Goal: Task Accomplishment & Management: Use online tool/utility

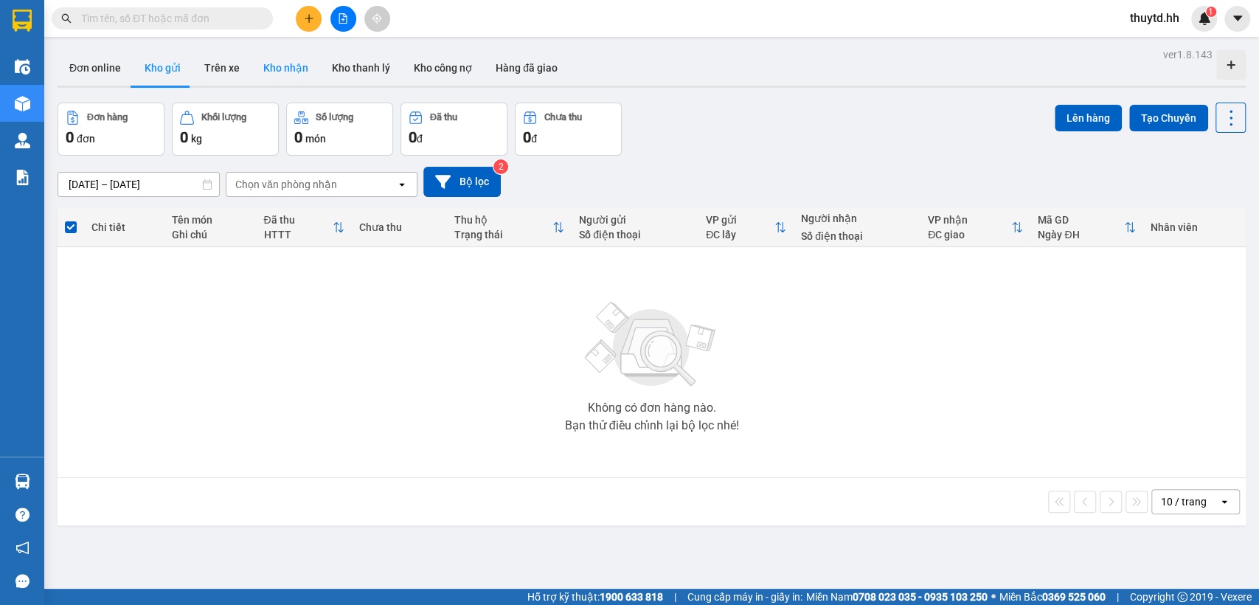
click at [282, 71] on button "Kho nhận" at bounding box center [285, 67] width 69 height 35
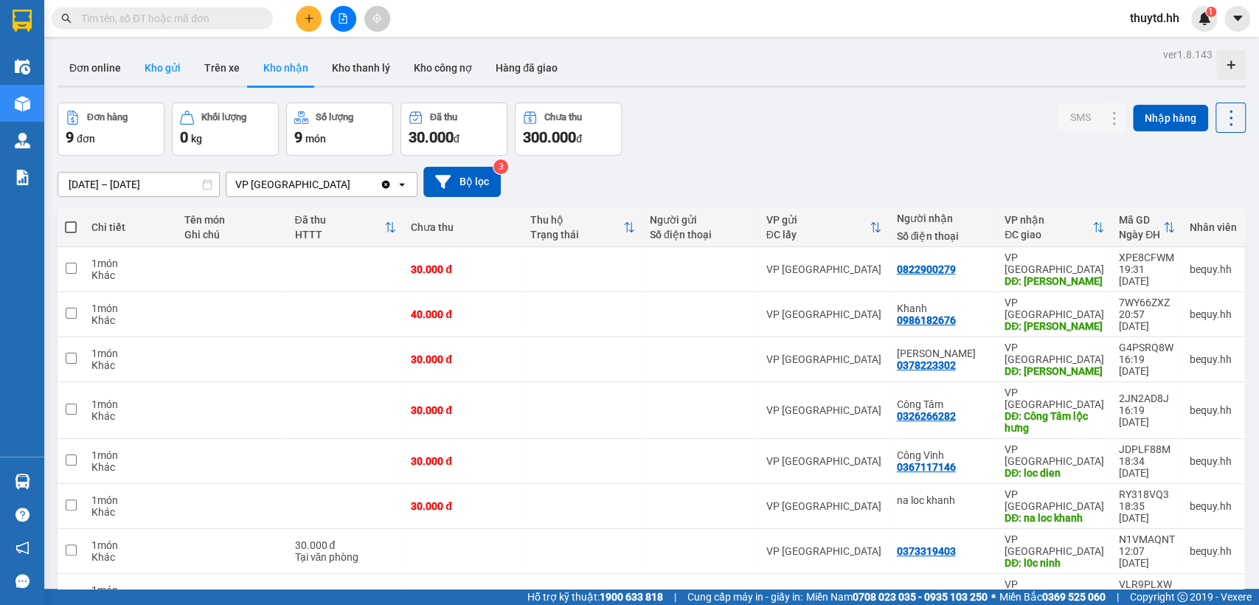
click at [159, 69] on button "Kho gửi" at bounding box center [163, 67] width 60 height 35
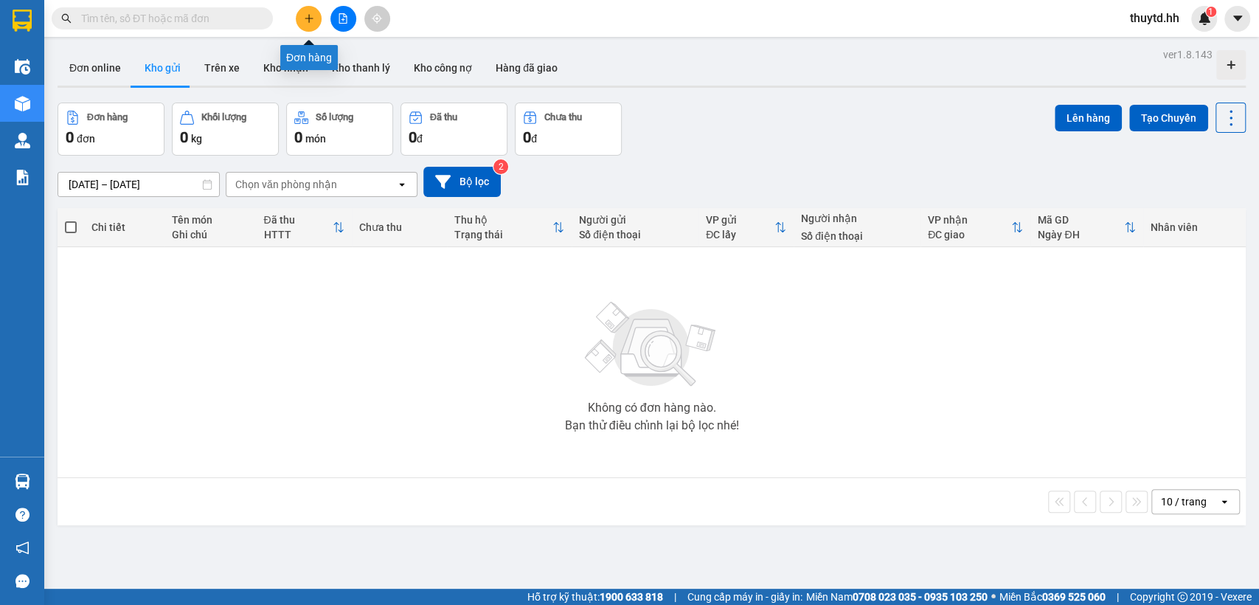
click at [310, 13] on button at bounding box center [309, 19] width 26 height 26
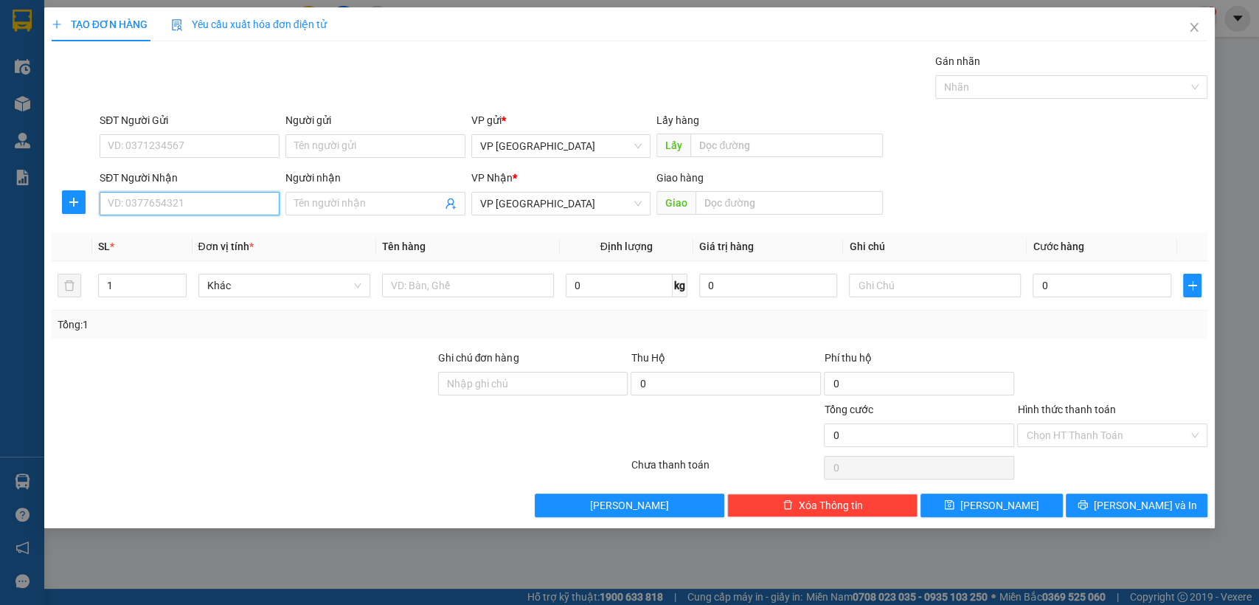
click at [234, 199] on input "SĐT Người Nhận" at bounding box center [190, 204] width 180 height 24
type input "0975371159"
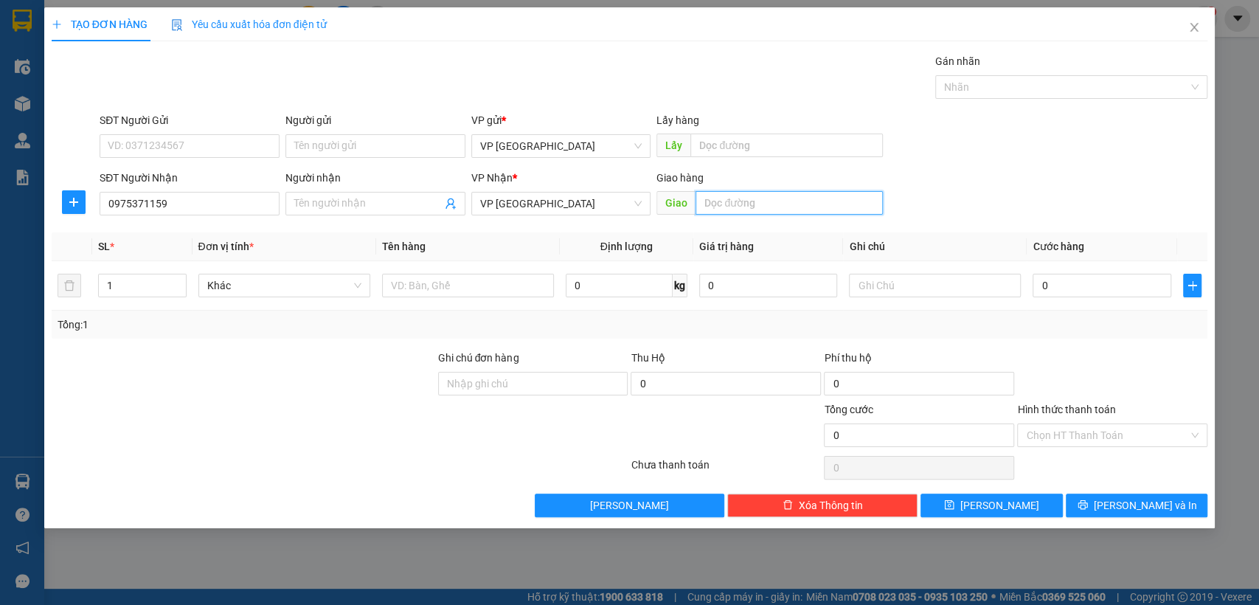
click at [841, 204] on input "text" at bounding box center [788, 203] width 187 height 24
type input "binh duong"
click at [1100, 281] on input "0" at bounding box center [1101, 286] width 139 height 24
type input "3"
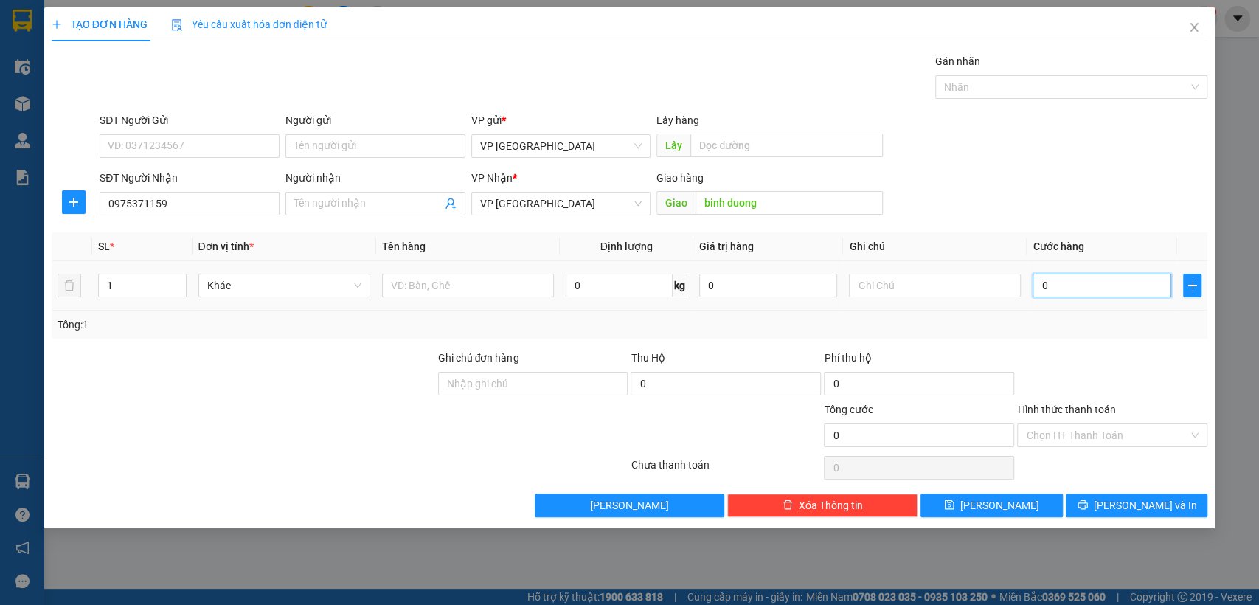
type input "3"
type input "30"
type input "300"
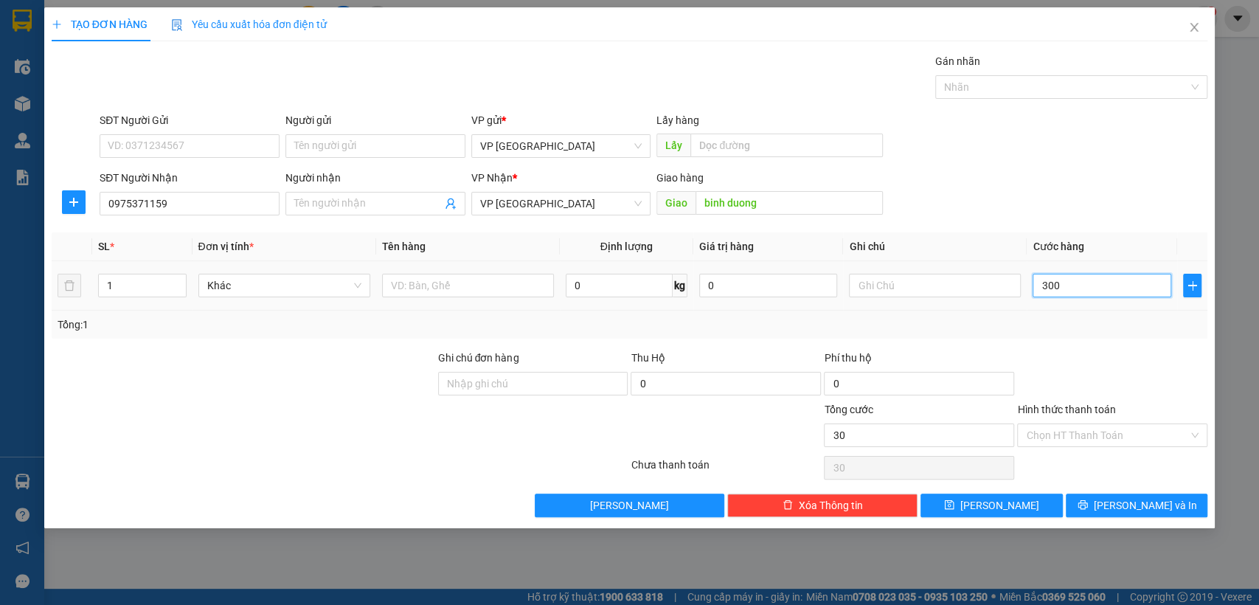
type input "300"
type input "3.000"
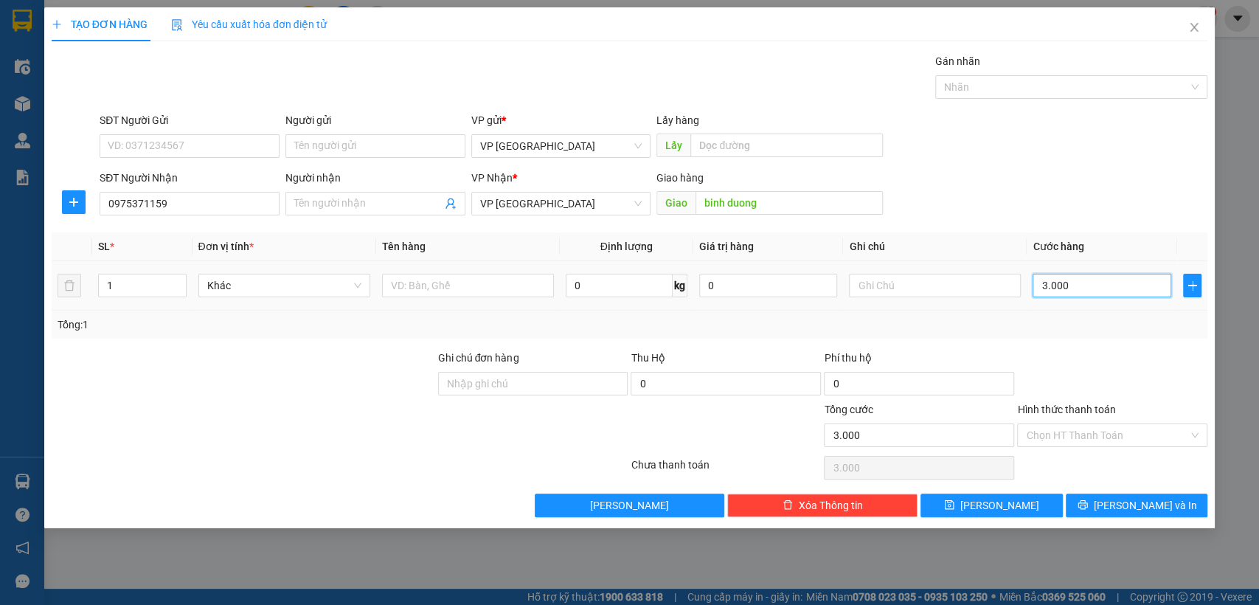
type input "30.000"
click at [1122, 432] on input "Hình thức thanh toán" at bounding box center [1107, 435] width 162 height 22
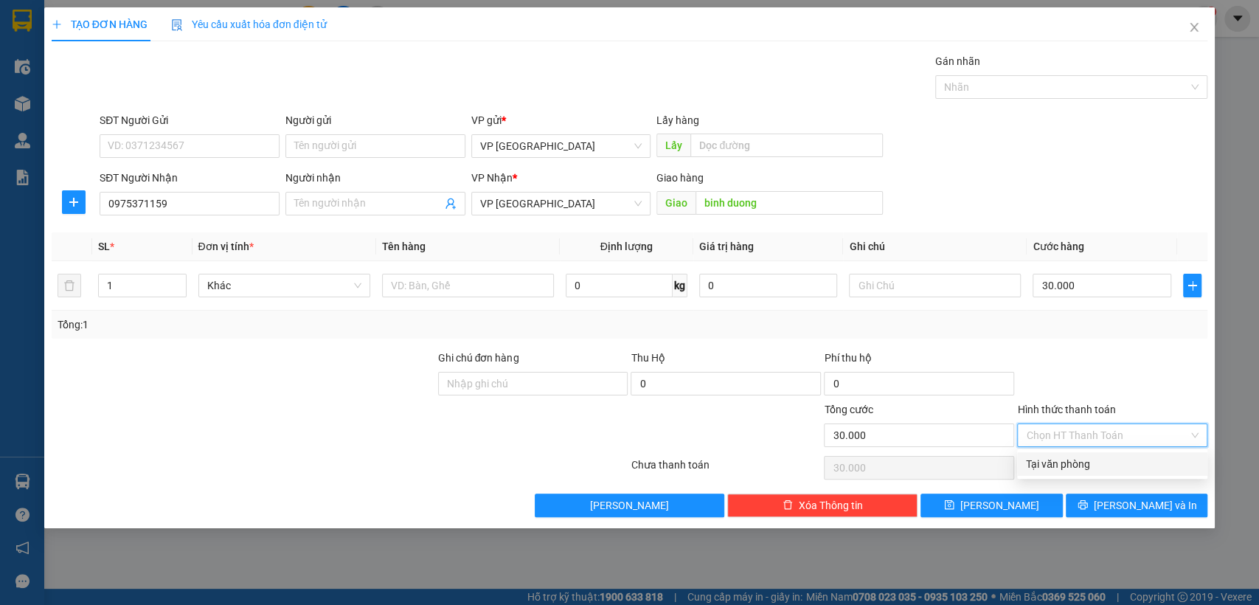
click at [1092, 463] on div "Tại văn phòng" at bounding box center [1112, 464] width 173 height 16
type input "0"
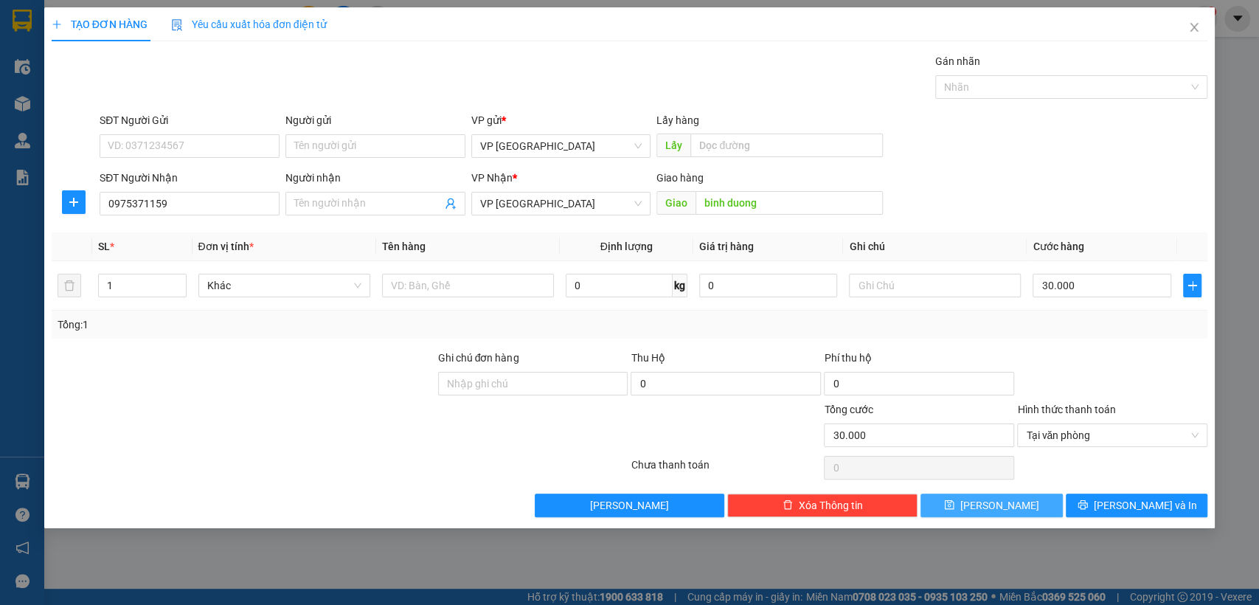
click at [1015, 501] on button "[PERSON_NAME]" at bounding box center [991, 505] width 142 height 24
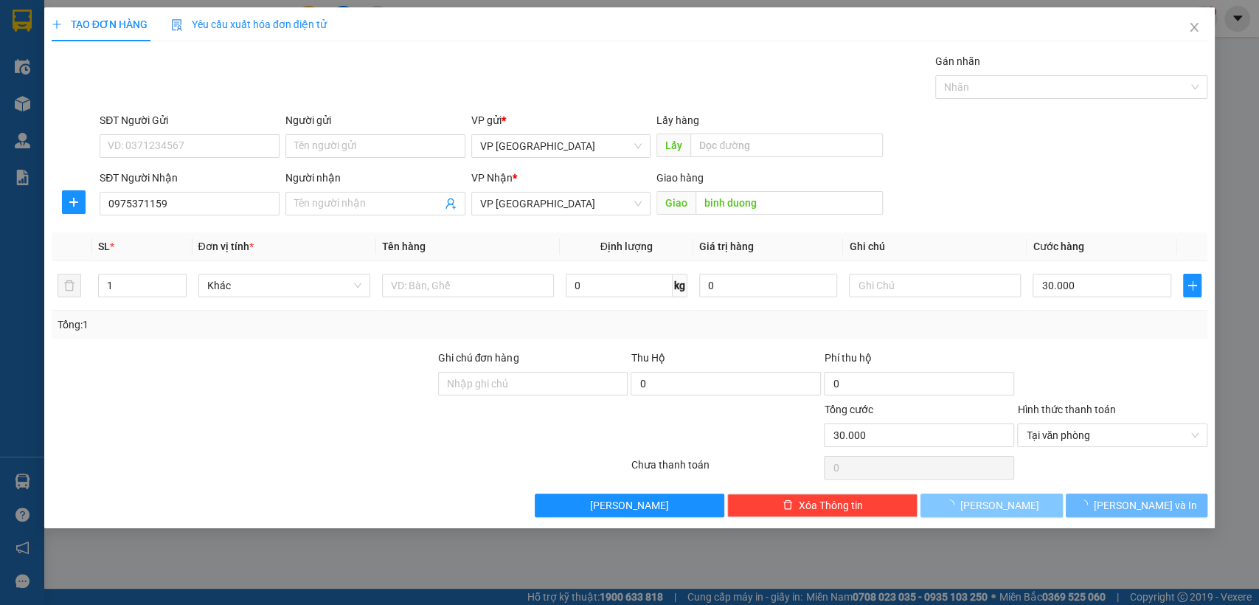
type input "0"
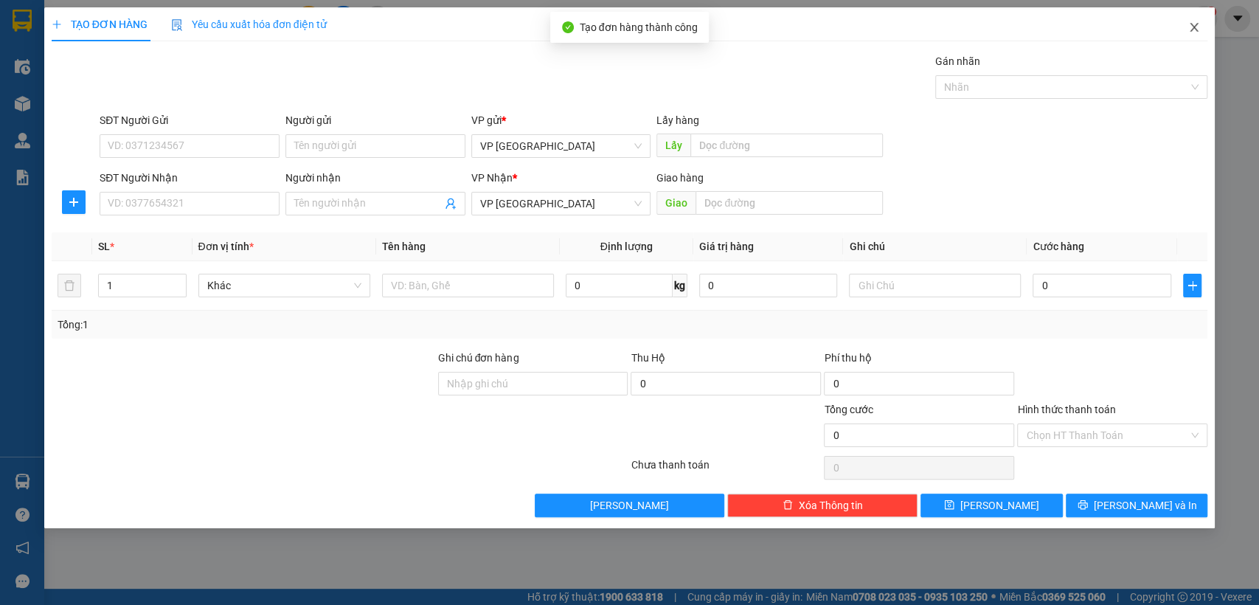
click at [1192, 27] on icon "close" at bounding box center [1194, 27] width 12 height 12
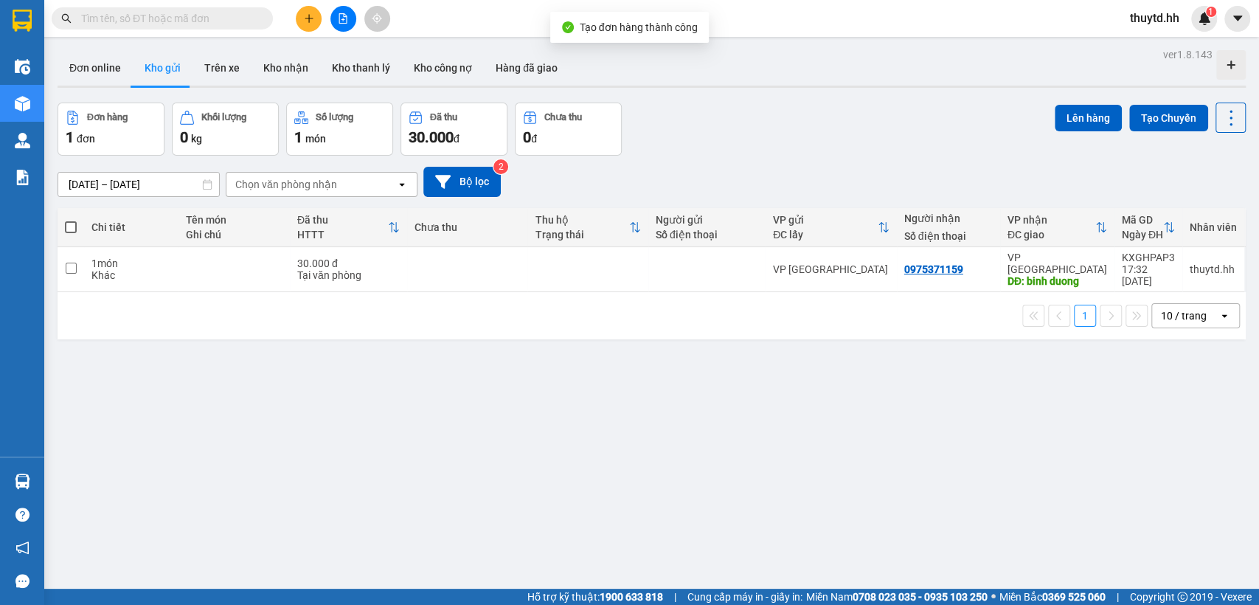
drag, startPoint x: 69, startPoint y: 223, endPoint x: 452, endPoint y: 88, distance: 405.8
click at [84, 211] on tr "Chi tiết Tên món Ghi chú Đã thu HTTT Chưa thu Thu hộ Trạng thái Người gửi Số đi…" at bounding box center [652, 227] width 1188 height 39
click at [1071, 119] on button "Lên hàng" at bounding box center [1088, 118] width 67 height 27
click at [67, 226] on span at bounding box center [71, 227] width 12 height 12
click at [71, 220] on input "checkbox" at bounding box center [71, 220] width 0 height 0
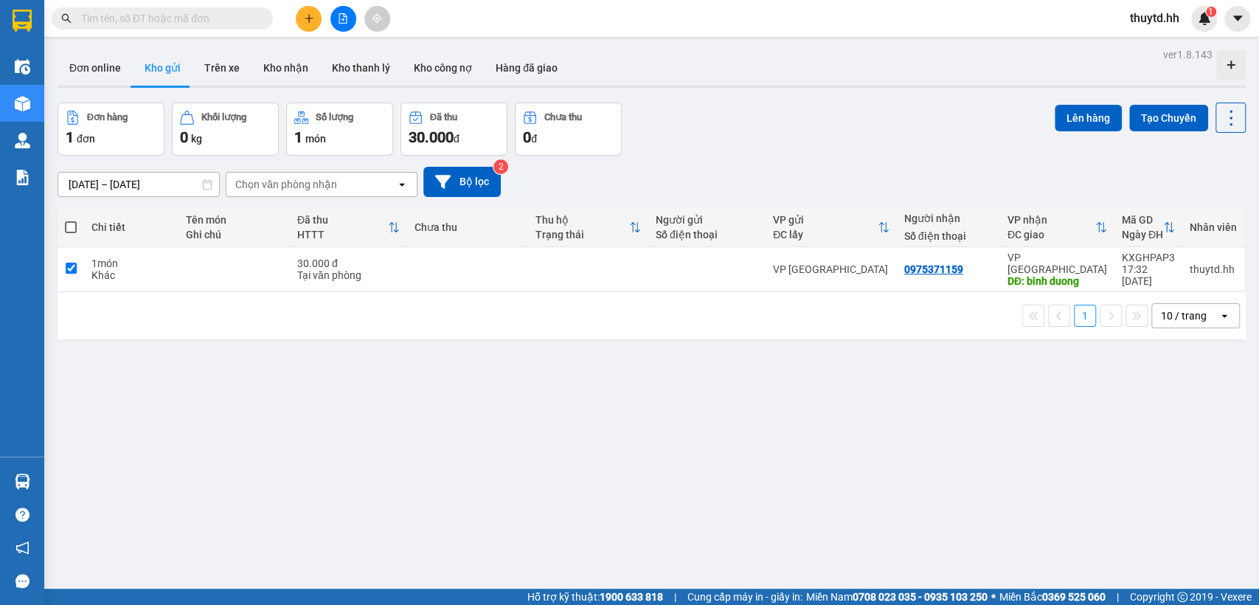
checkbox input "true"
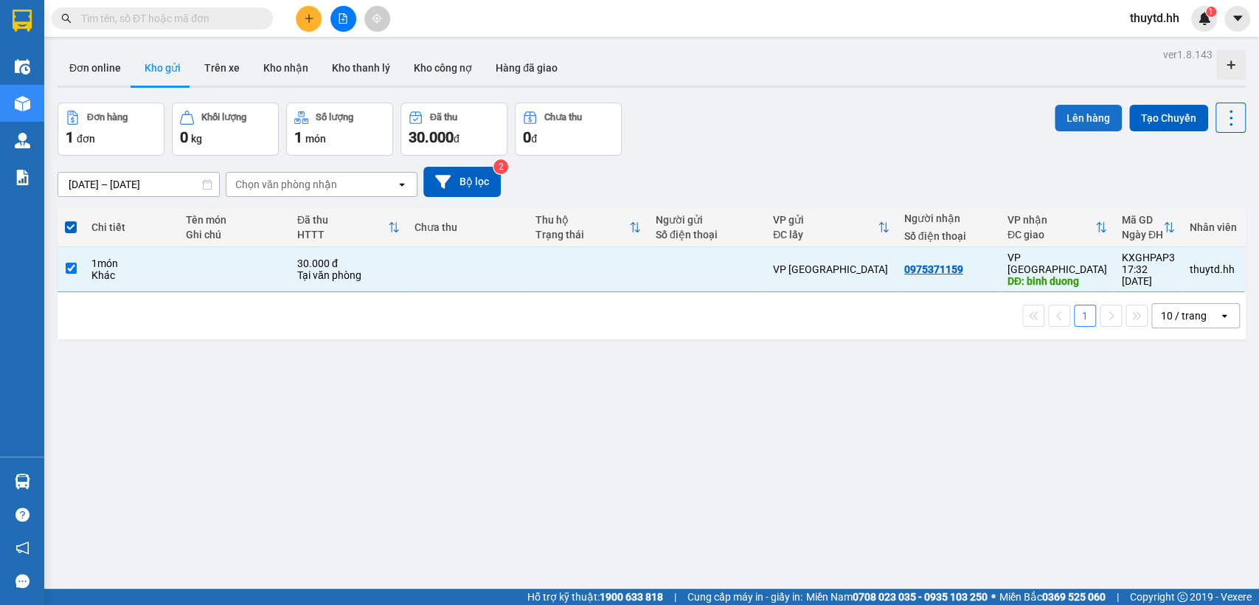
click at [1079, 117] on button "Lên hàng" at bounding box center [1088, 118] width 67 height 27
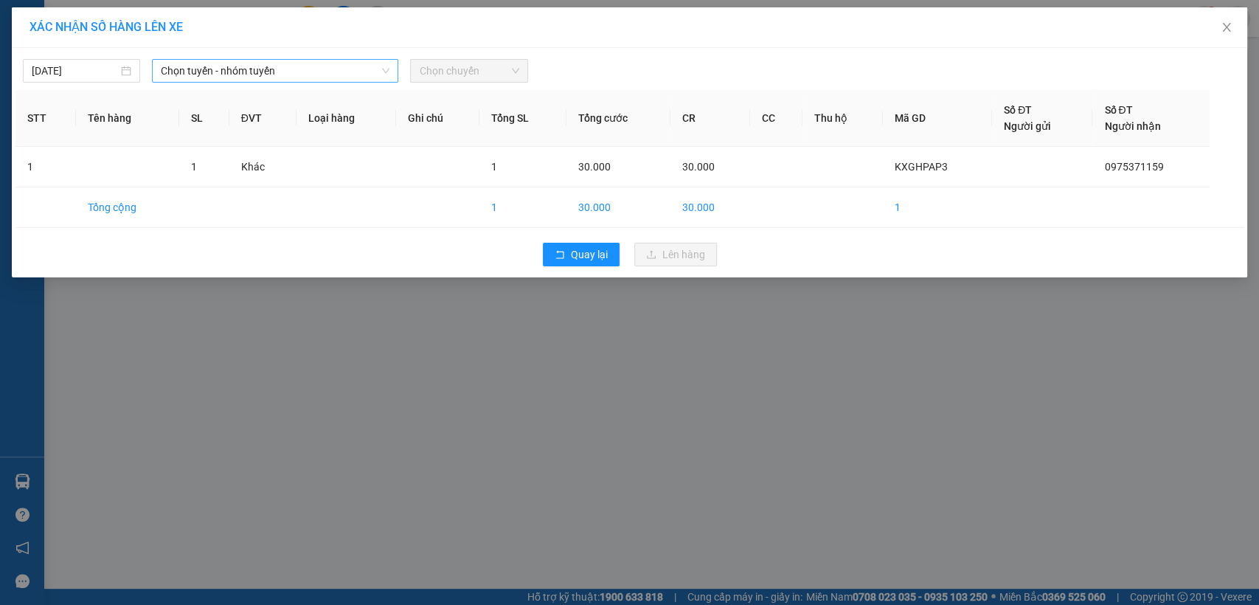
click at [281, 66] on span "Chọn tuyến - nhóm tuyến" at bounding box center [275, 71] width 229 height 22
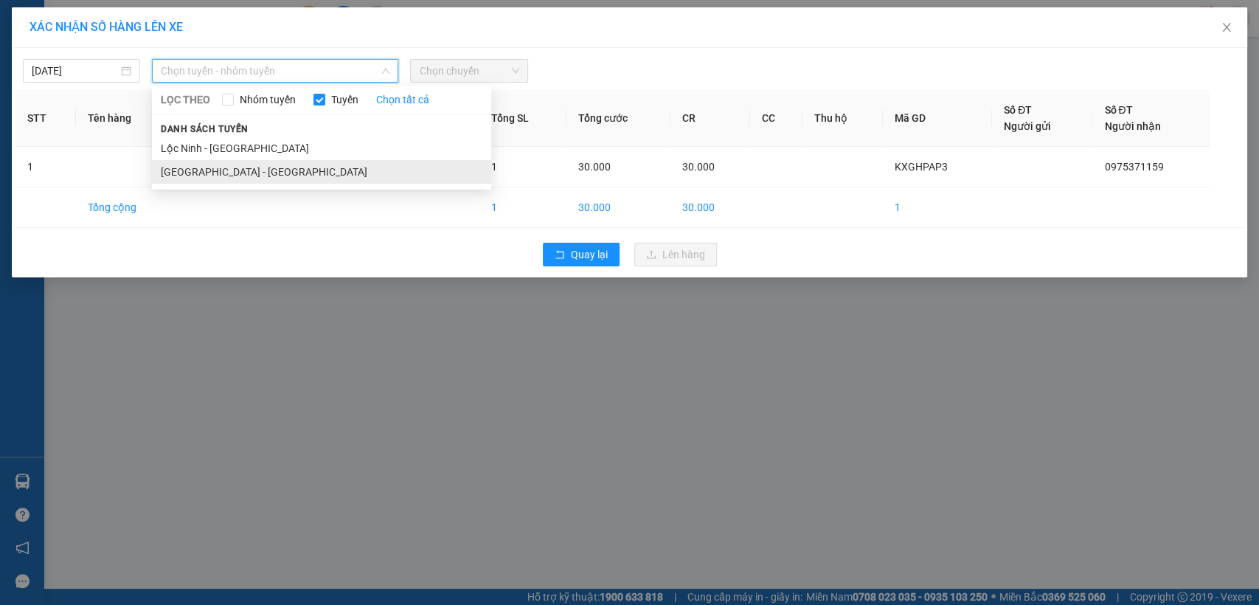
click at [260, 170] on li "[GEOGRAPHIC_DATA] - [GEOGRAPHIC_DATA]" at bounding box center [321, 172] width 339 height 24
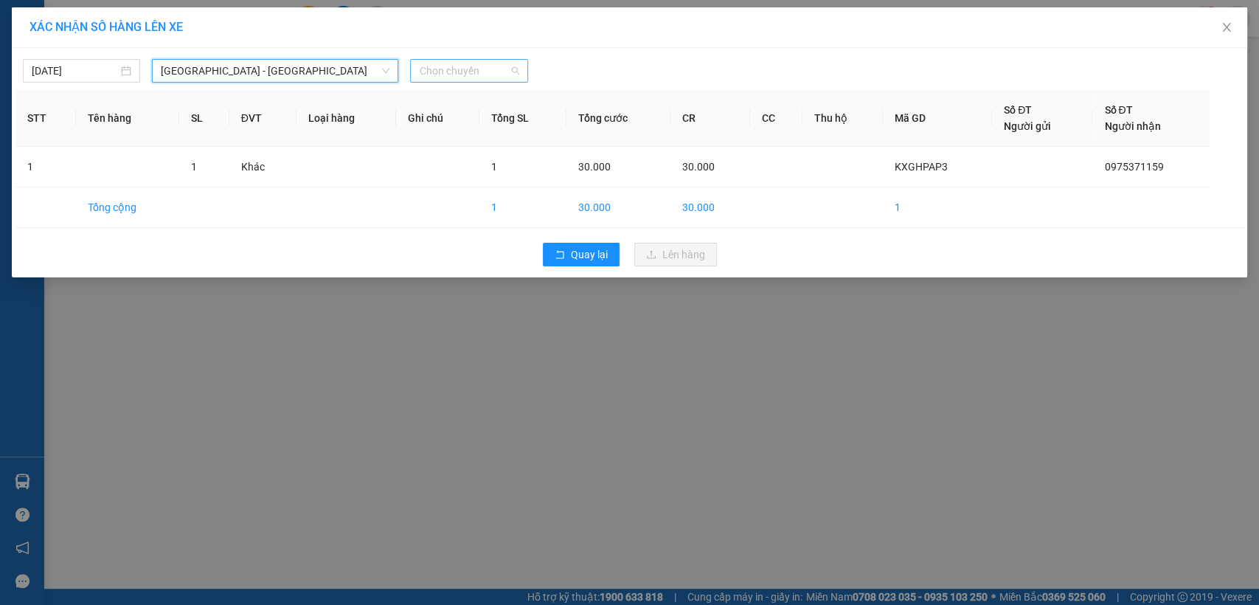
click at [472, 70] on span "Chọn chuyến" at bounding box center [469, 71] width 100 height 22
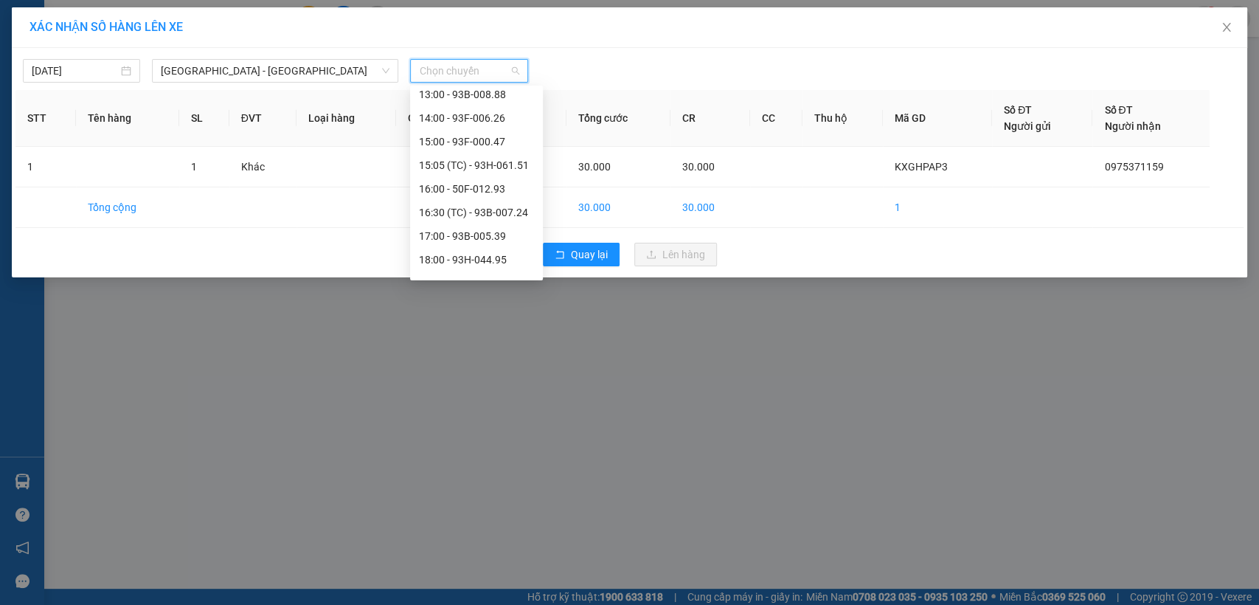
scroll to position [246, 0]
click at [473, 203] on div "17:00 - 93B-005.39" at bounding box center [476, 209] width 115 height 16
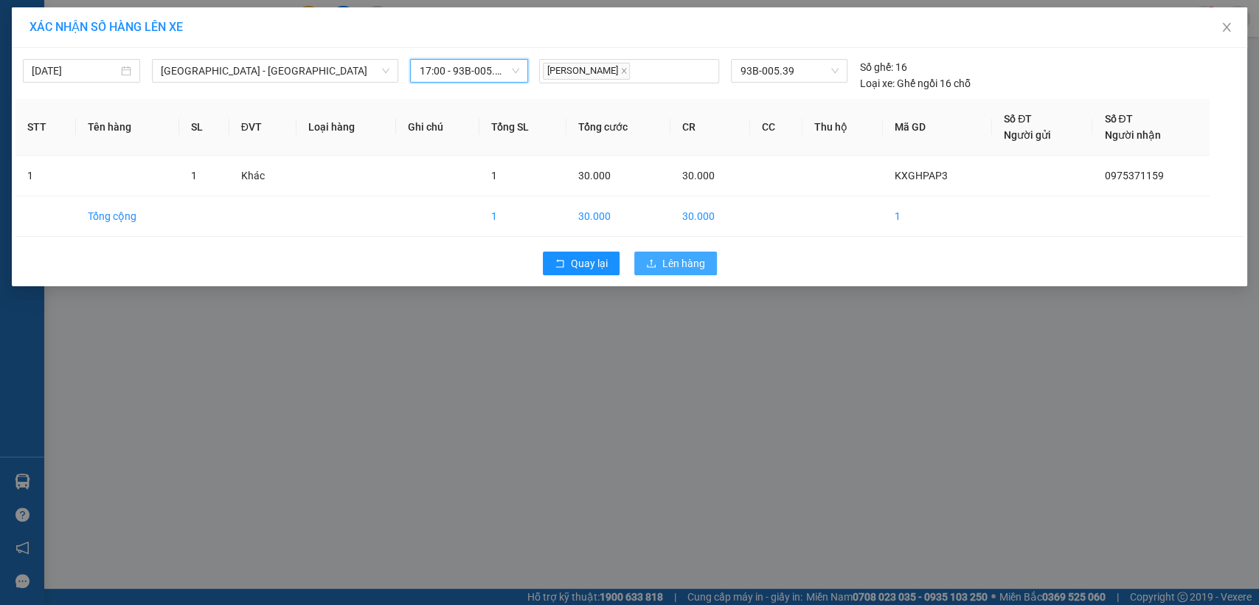
click at [672, 265] on span "Lên hàng" at bounding box center [683, 263] width 43 height 16
